Goal: Information Seeking & Learning: Check status

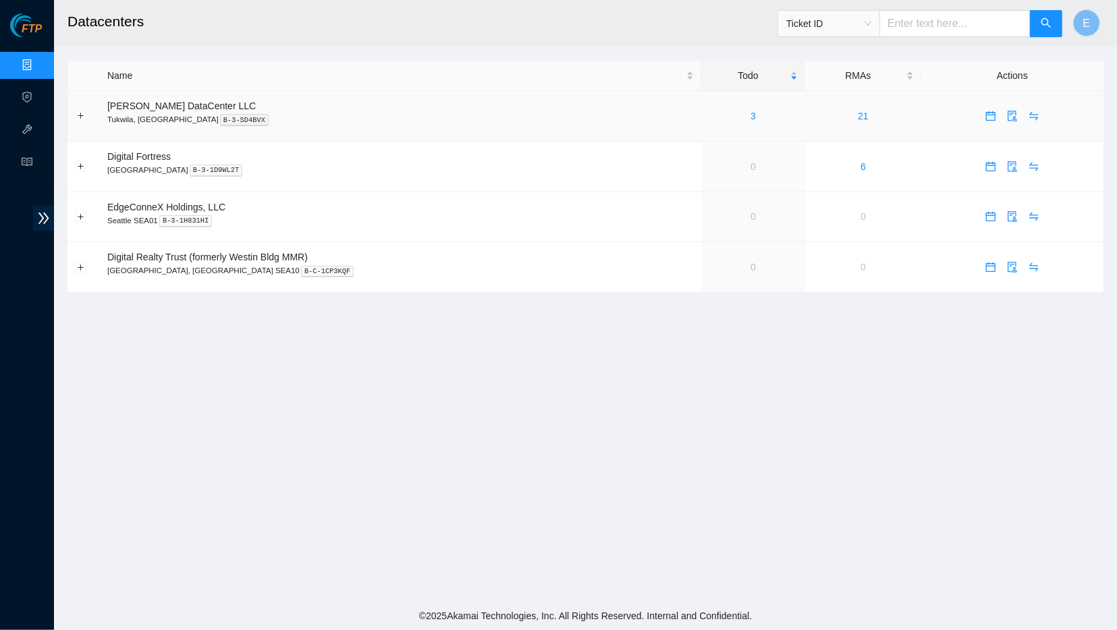
click at [714, 115] on div "3" at bounding box center [752, 116] width 89 height 15
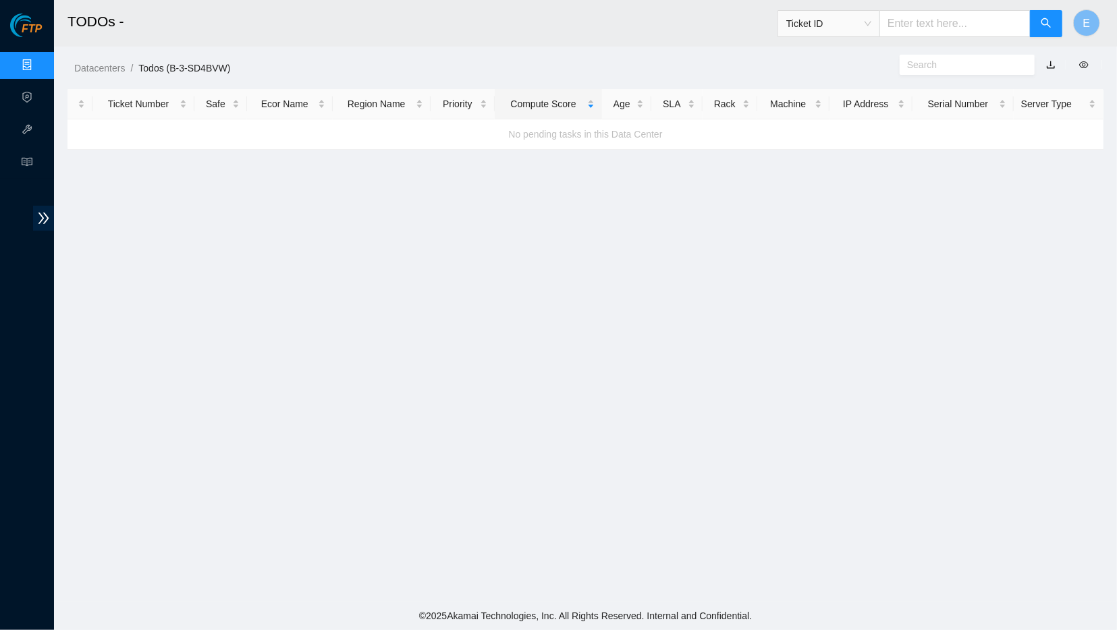
click at [39, 61] on link "Data Centers" at bounding box center [66, 65] width 55 height 11
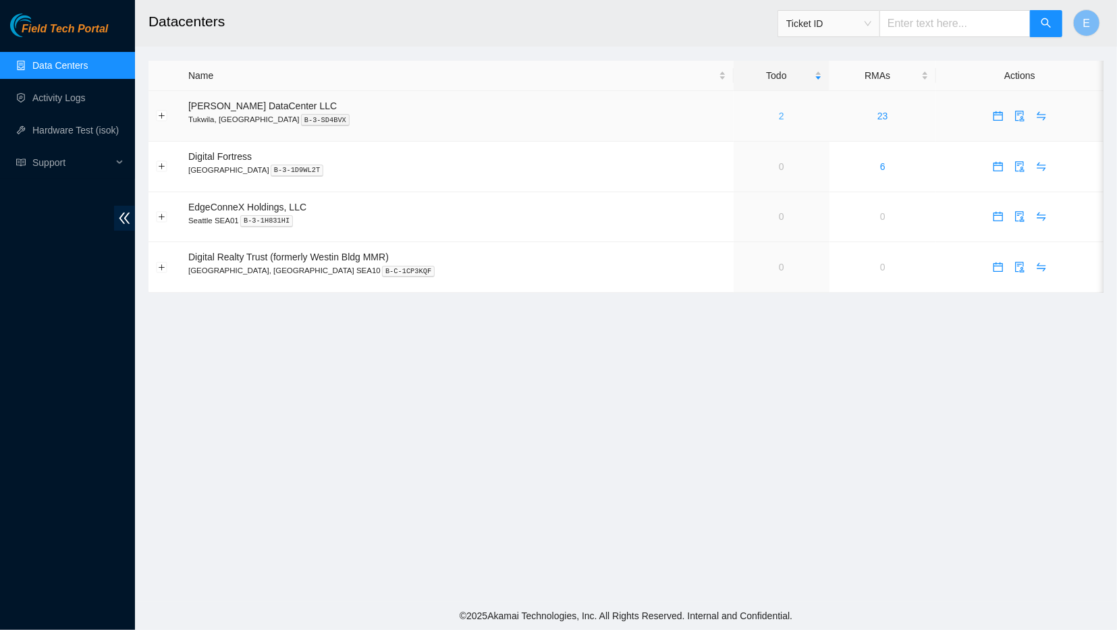
click at [779, 116] on link "2" at bounding box center [781, 116] width 5 height 11
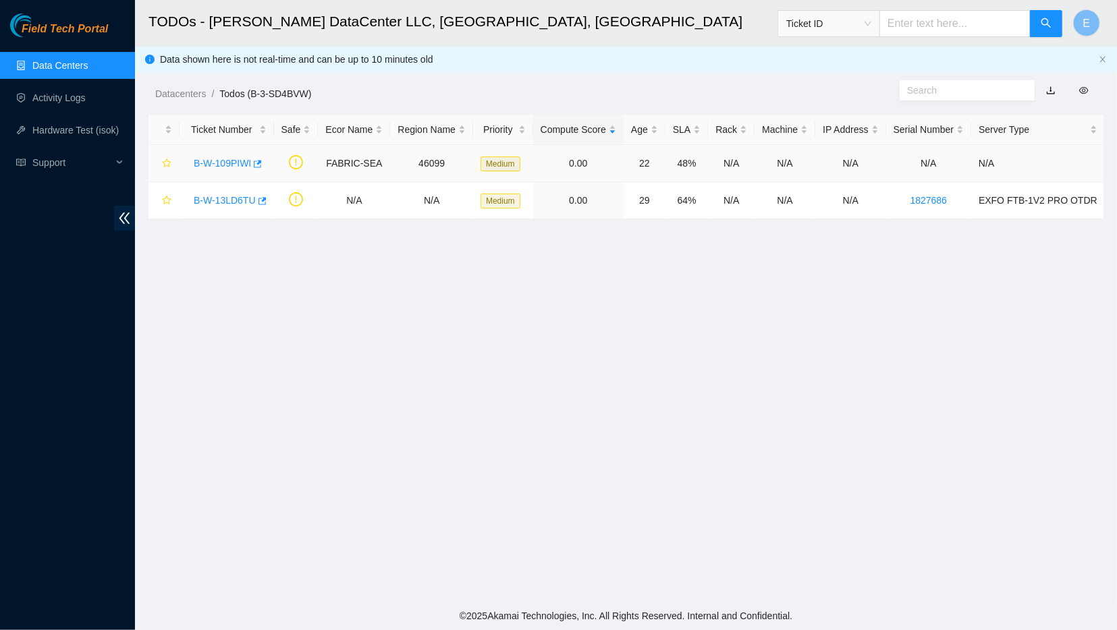
click at [229, 164] on link "B-W-109PIWI" at bounding box center [222, 163] width 57 height 11
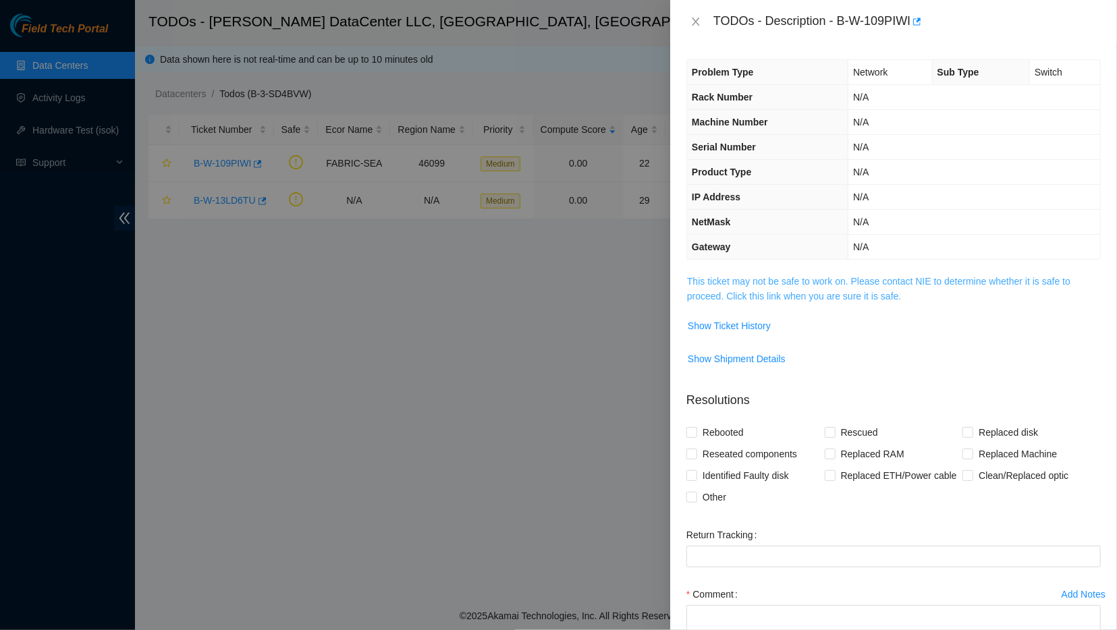
click at [725, 276] on link "This ticket may not be safe to work on. Please contact NIE to determine whether…" at bounding box center [878, 289] width 383 height 26
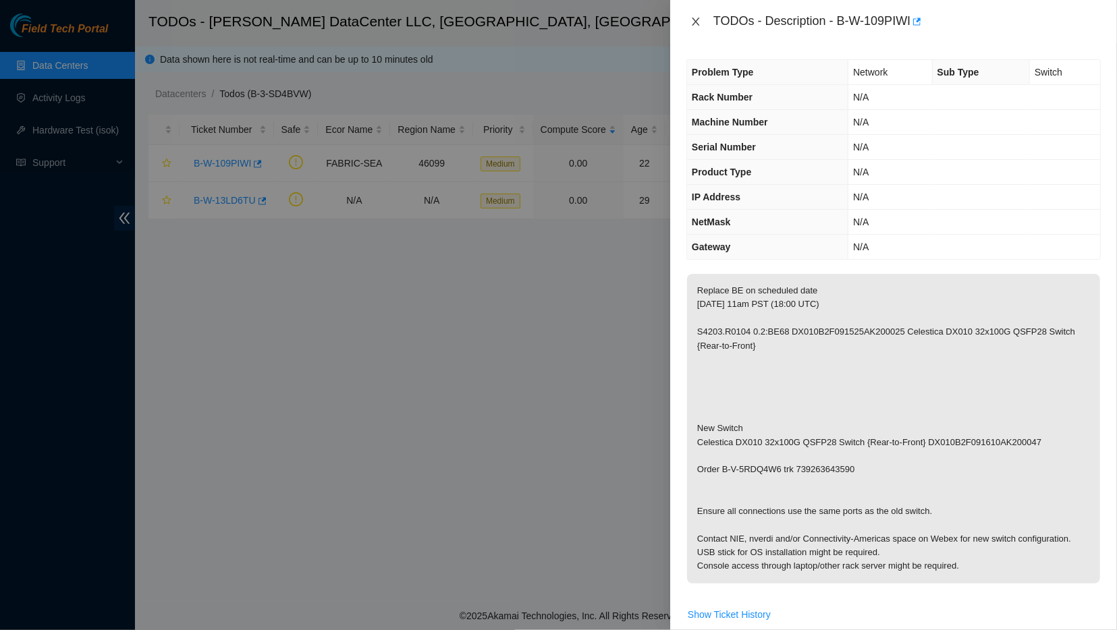
click at [692, 24] on icon "close" at bounding box center [695, 21] width 11 height 11
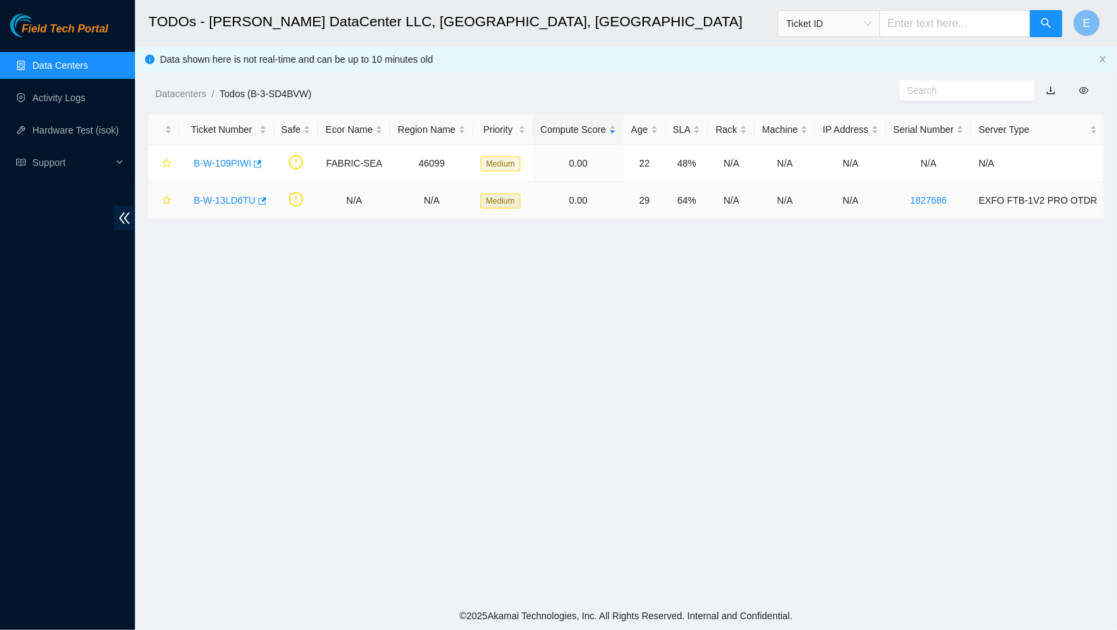
click at [234, 203] on link "B-W-13LD6TU" at bounding box center [225, 200] width 62 height 11
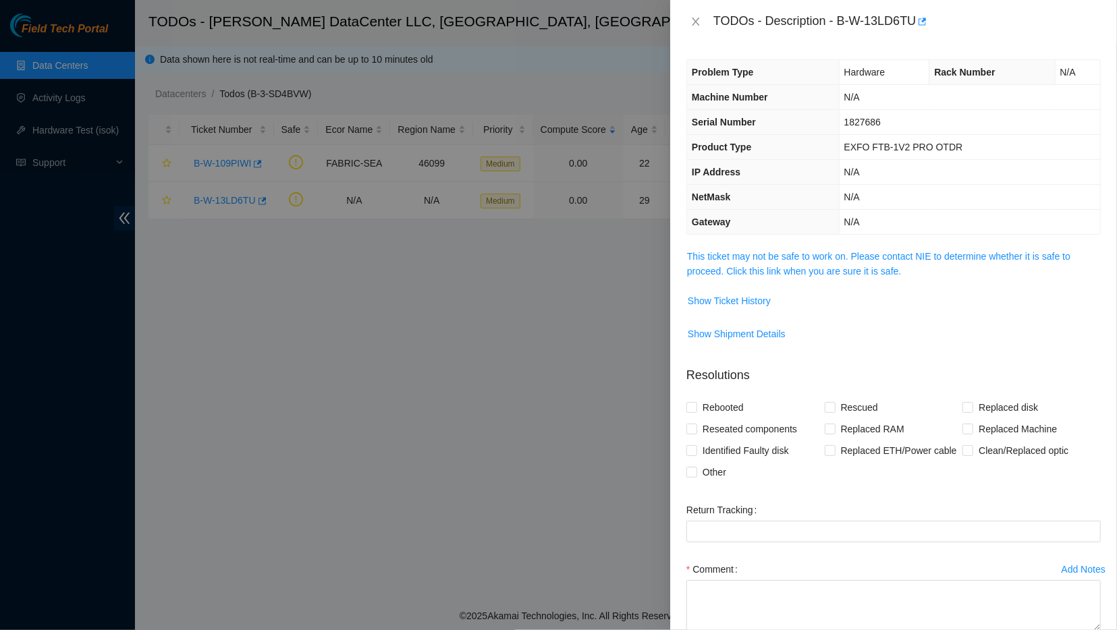
click at [686, 253] on div "Problem Type Hardware Rack Number N/A Machine Number N/A Serial Number 1827686 …" at bounding box center [893, 336] width 447 height 587
click at [697, 257] on link "This ticket may not be safe to work on. Please contact NIE to determine whether…" at bounding box center [878, 264] width 383 height 26
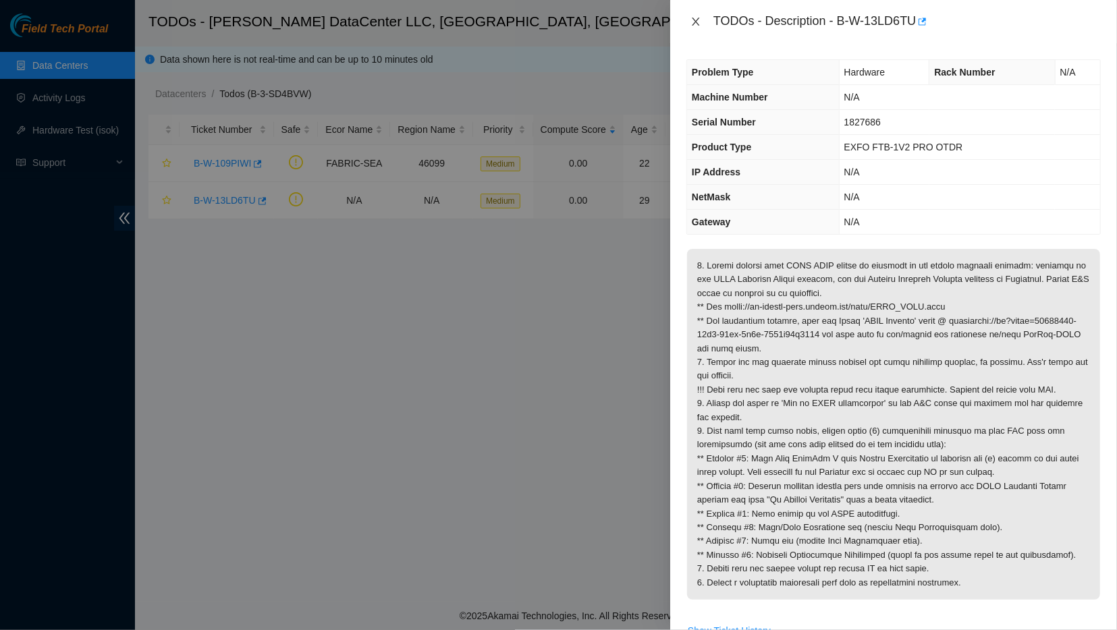
click at [693, 19] on icon "close" at bounding box center [695, 21] width 11 height 11
